Goal: Information Seeking & Learning: Learn about a topic

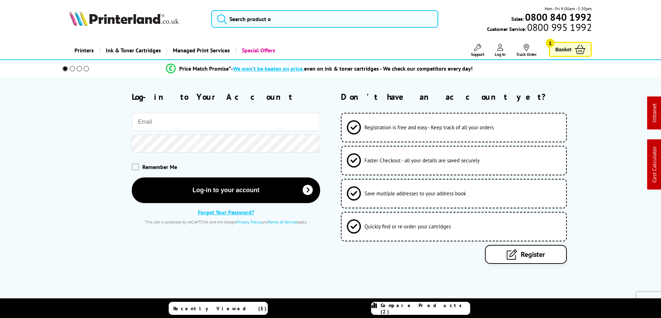
type input "[EMAIL_ADDRESS][DOMAIN_NAME]"
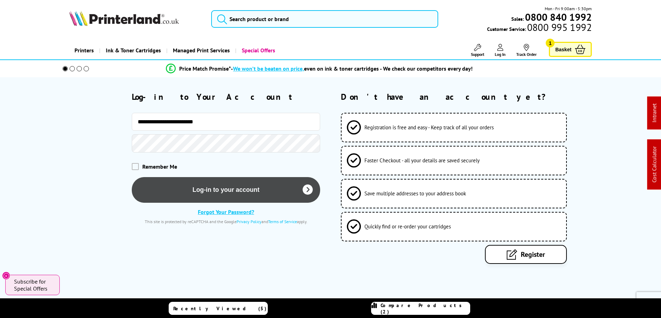
click at [225, 187] on button "Log-in to your account" at bounding box center [226, 190] width 188 height 26
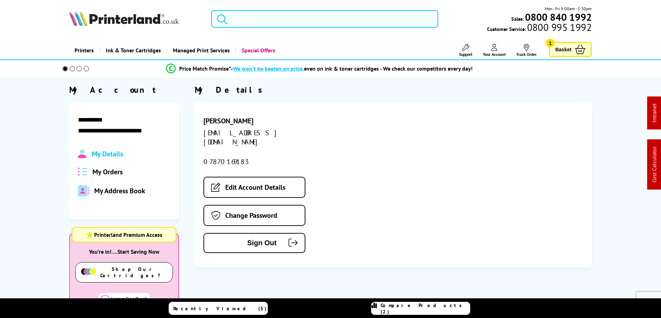
click at [278, 18] on input "search" at bounding box center [324, 19] width 227 height 18
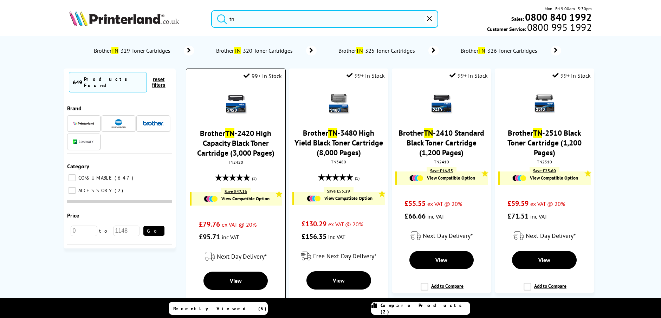
type input "tn"
click at [247, 102] on img at bounding box center [236, 104] width 25 height 25
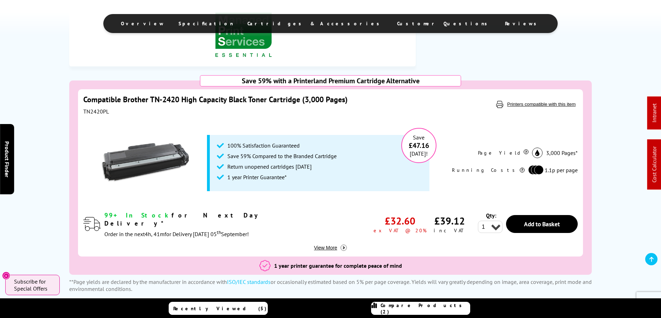
scroll to position [346, 0]
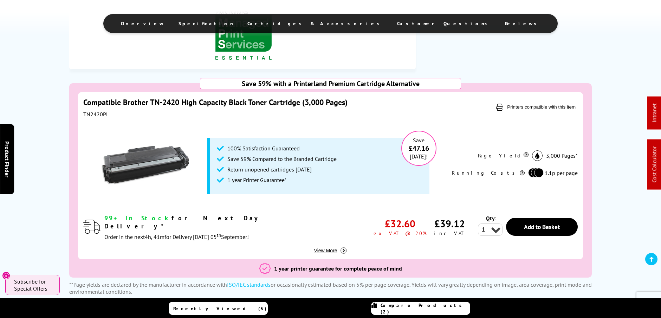
drag, startPoint x: 102, startPoint y: 114, endPoint x: 81, endPoint y: 113, distance: 21.1
click at [81, 113] on div "Compatible Brother TN-2420 High Capacity Black Toner Cartridge (3,000 Pages) TN…" at bounding box center [330, 175] width 505 height 167
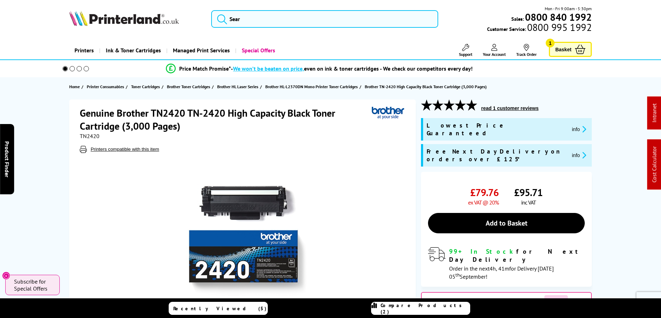
scroll to position [0, 0]
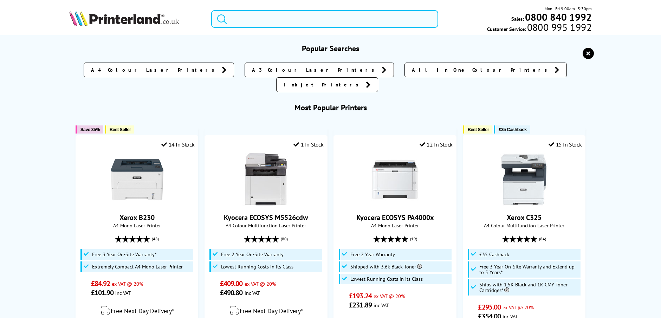
click at [244, 17] on input "search" at bounding box center [324, 19] width 227 height 18
paste input "006R04400PL"
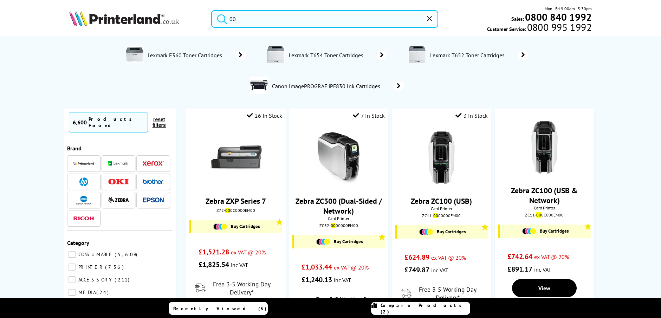
type input "0"
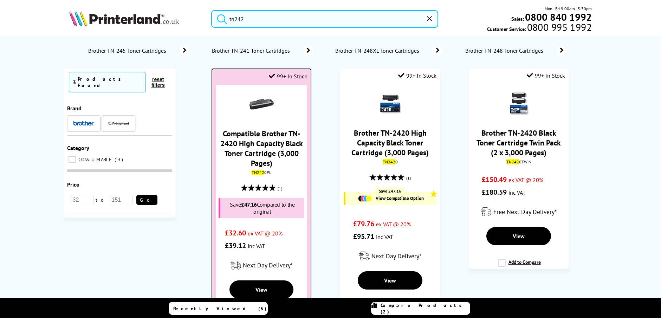
type input "tn242"
click at [254, 159] on link "Compatible Brother TN-2420 High Capacity Black Toner Cartridge (3,000 Pages)" at bounding box center [261, 148] width 83 height 39
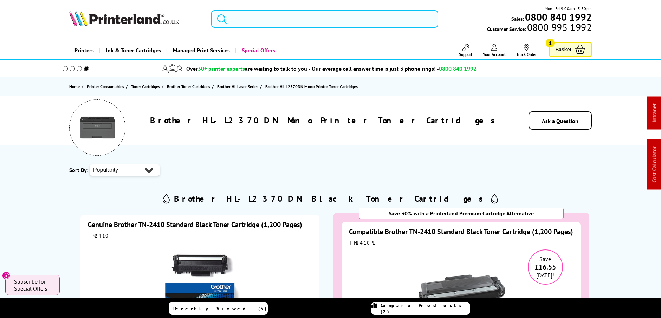
click at [272, 17] on input "search" at bounding box center [324, 19] width 227 height 18
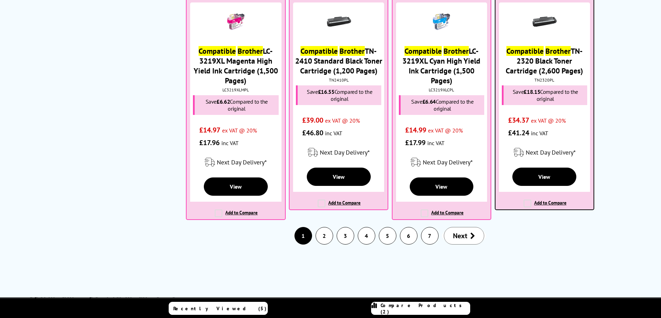
scroll to position [1152, 0]
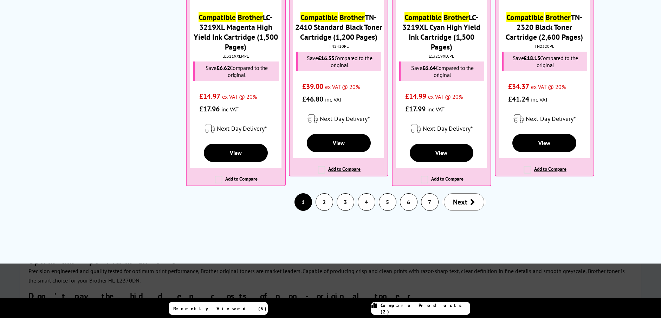
type input "compatible Brother"
click at [326, 194] on link "2" at bounding box center [324, 202] width 17 height 17
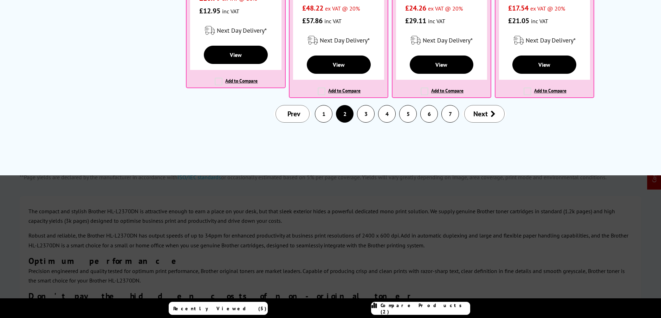
scroll to position [0, 0]
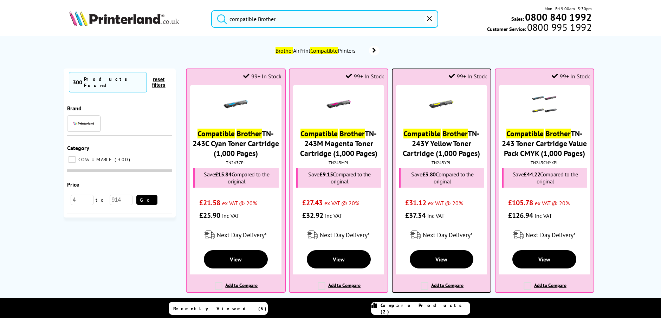
click at [451, 133] on mark "Brother" at bounding box center [455, 134] width 25 height 10
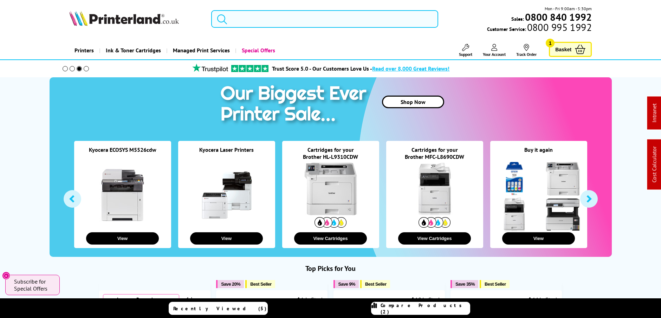
click at [276, 19] on input "search" at bounding box center [324, 19] width 227 height 18
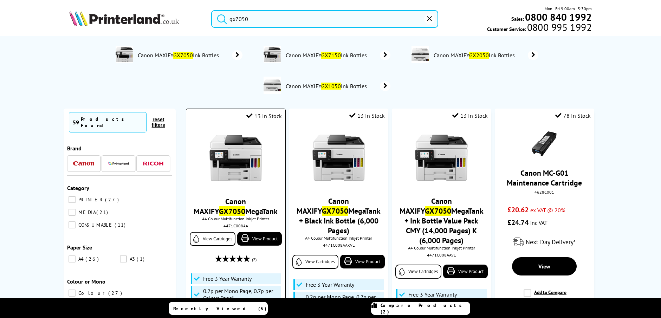
type input "gx7050"
click at [235, 167] on img at bounding box center [235, 158] width 53 height 53
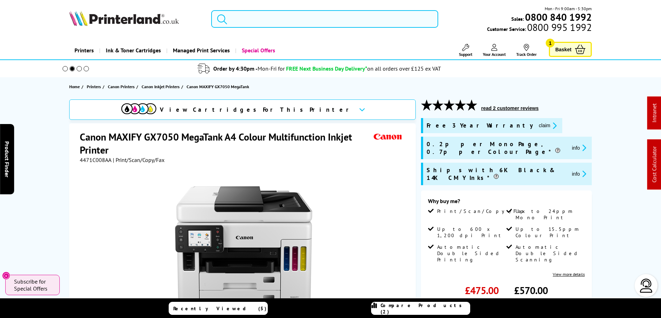
click at [88, 54] on link "Printers" at bounding box center [84, 50] width 30 height 18
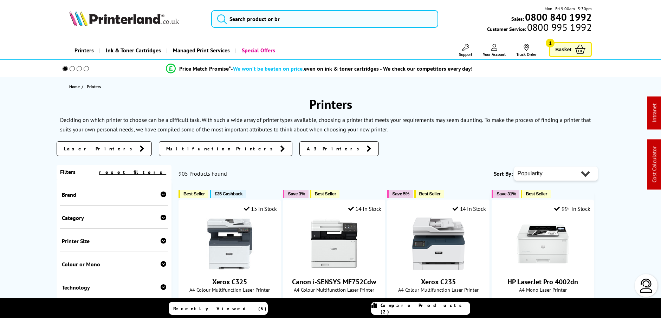
click at [161, 198] on div at bounding box center [164, 194] width 6 height 7
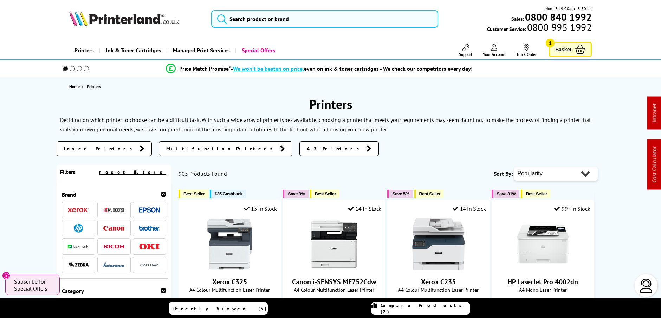
click at [156, 209] on img at bounding box center [149, 209] width 21 height 5
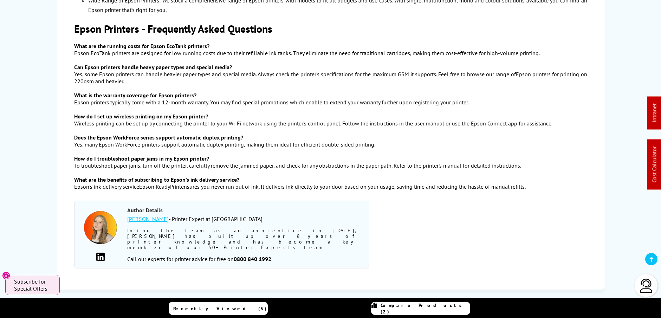
scroll to position [1713, 0]
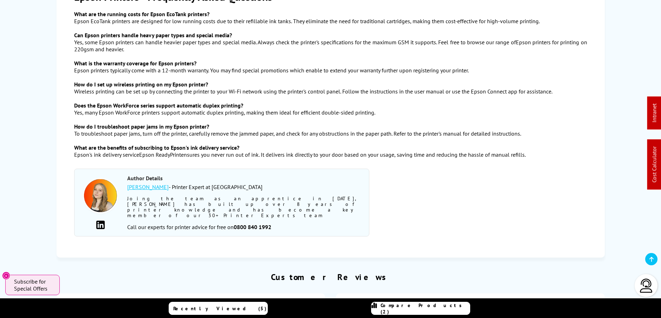
click at [141, 183] on link "Amy Todd" at bounding box center [147, 186] width 41 height 7
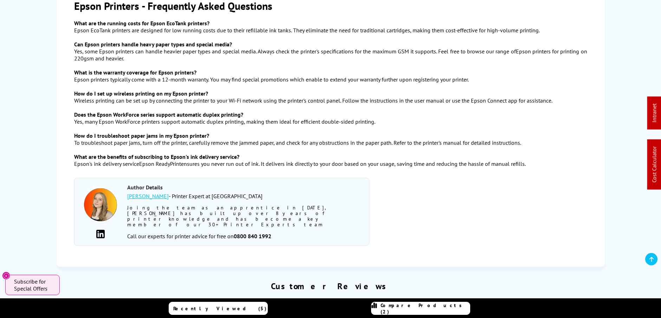
scroll to position [1685, 0]
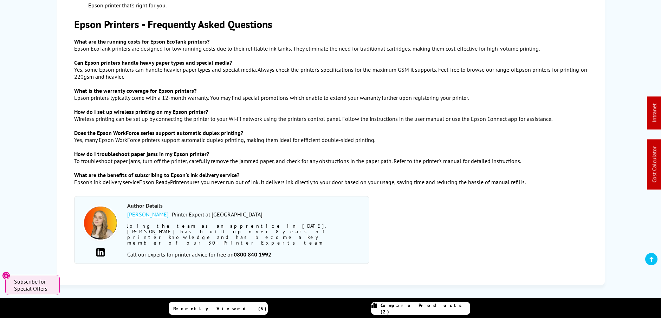
click at [100, 248] on img at bounding box center [100, 252] width 8 height 8
click at [139, 211] on link "Amy Todd" at bounding box center [147, 214] width 41 height 7
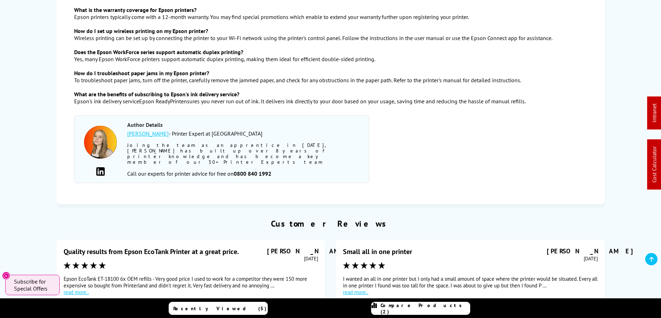
scroll to position [1720, 0]
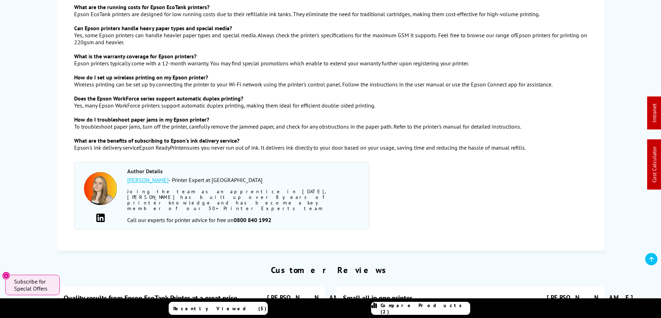
click at [103, 169] on img at bounding box center [100, 190] width 42 height 42
click at [102, 214] on img at bounding box center [100, 218] width 8 height 8
click at [143, 176] on link "Amy Todd" at bounding box center [147, 179] width 41 height 7
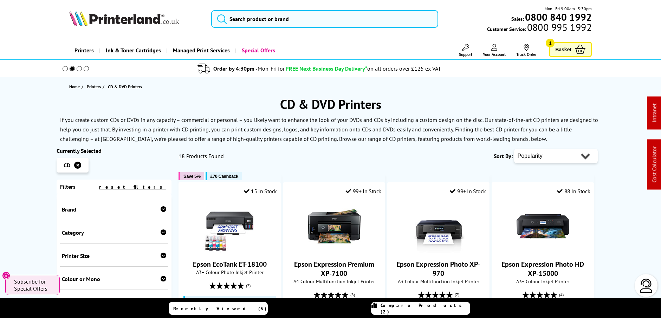
click at [465, 97] on h1 "CD & DVD Printers" at bounding box center [331, 104] width 548 height 17
